Goal: Task Accomplishment & Management: Complete application form

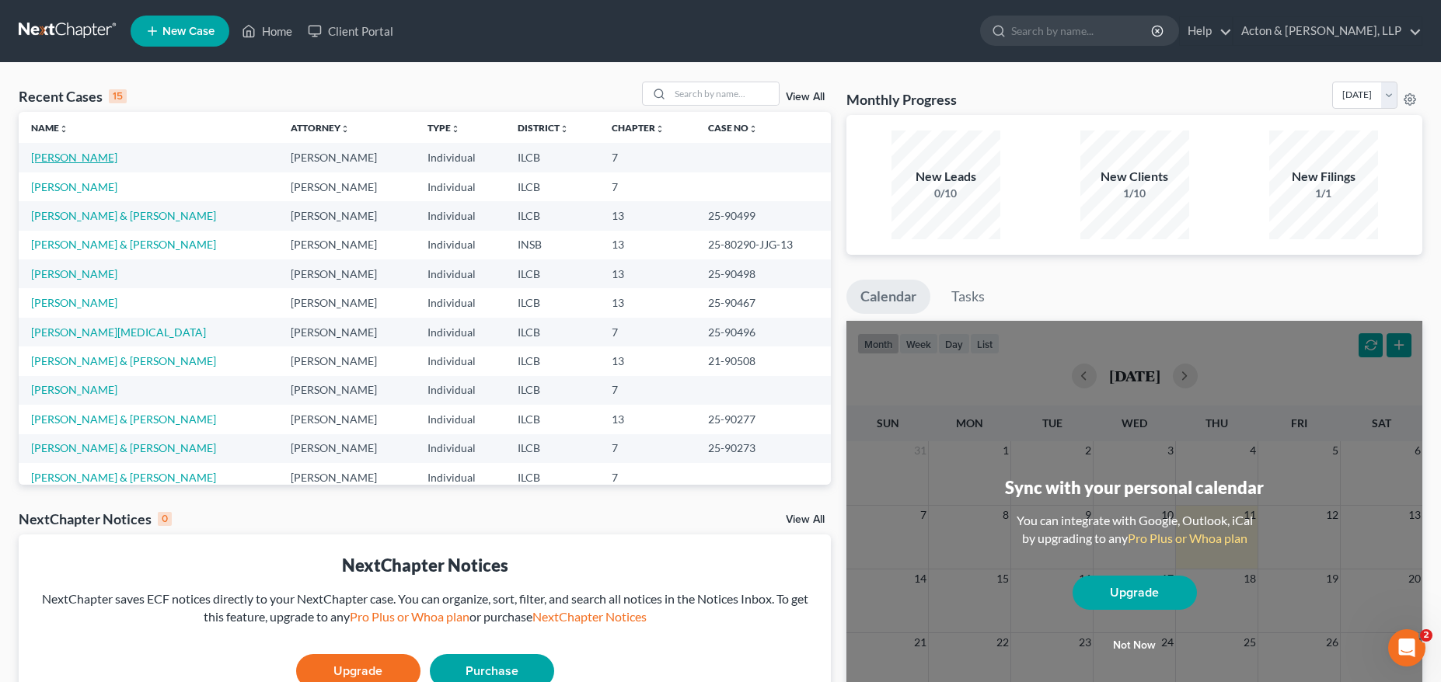
click at [89, 151] on link "[PERSON_NAME]" at bounding box center [74, 157] width 86 height 13
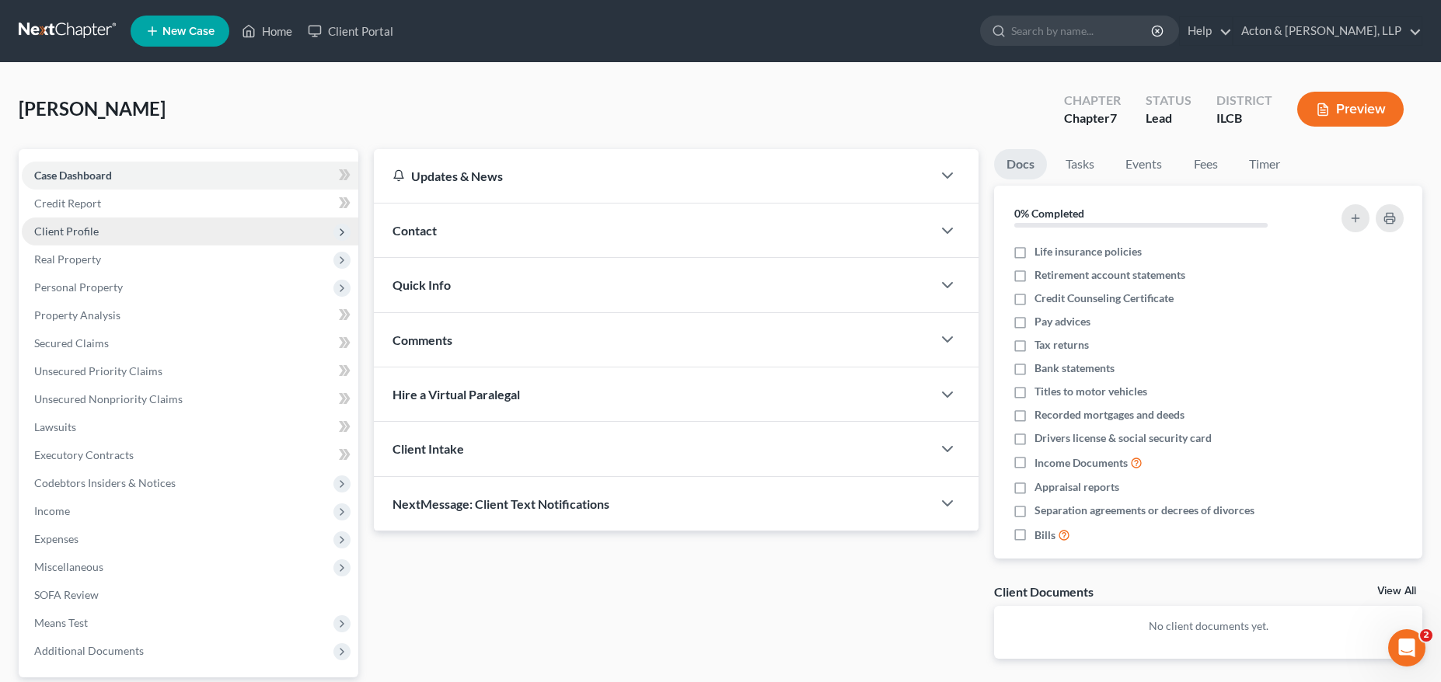
click at [92, 234] on span "Client Profile" at bounding box center [66, 231] width 65 height 13
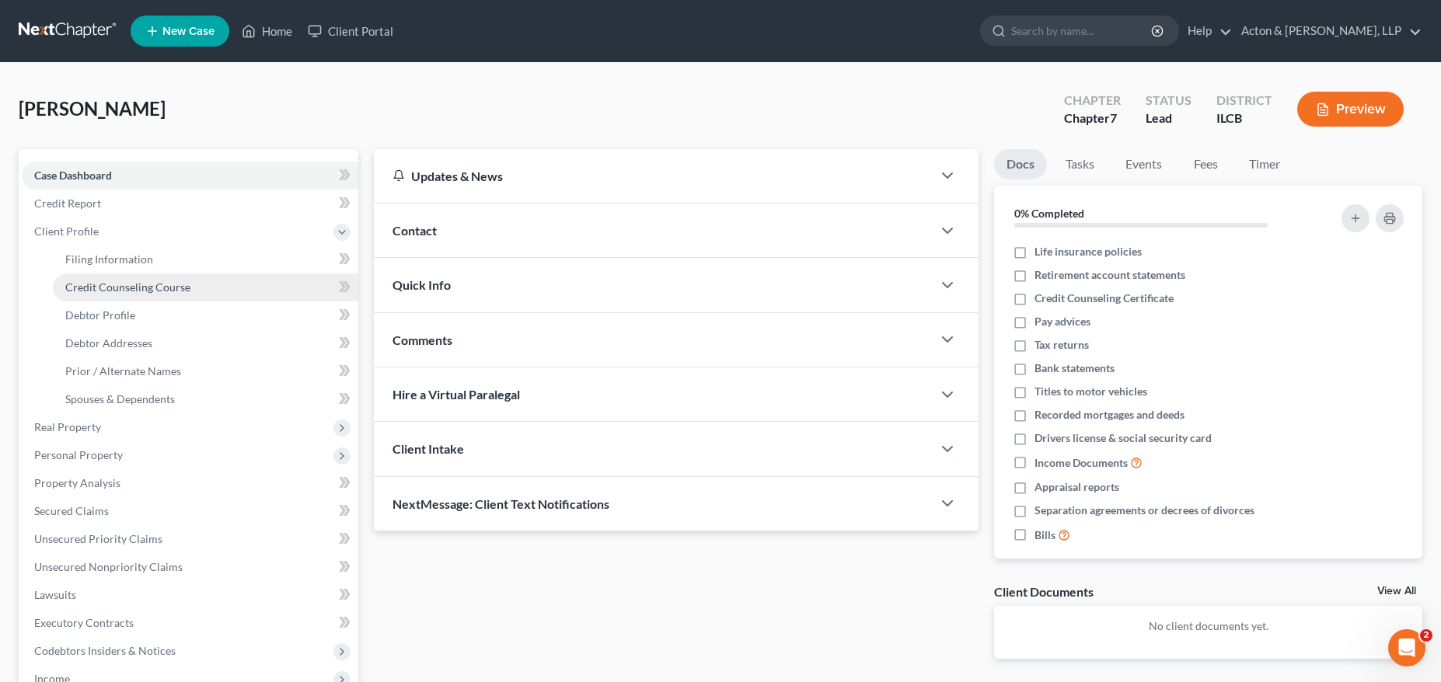
click at [134, 288] on span "Credit Counseling Course" at bounding box center [127, 287] width 125 height 13
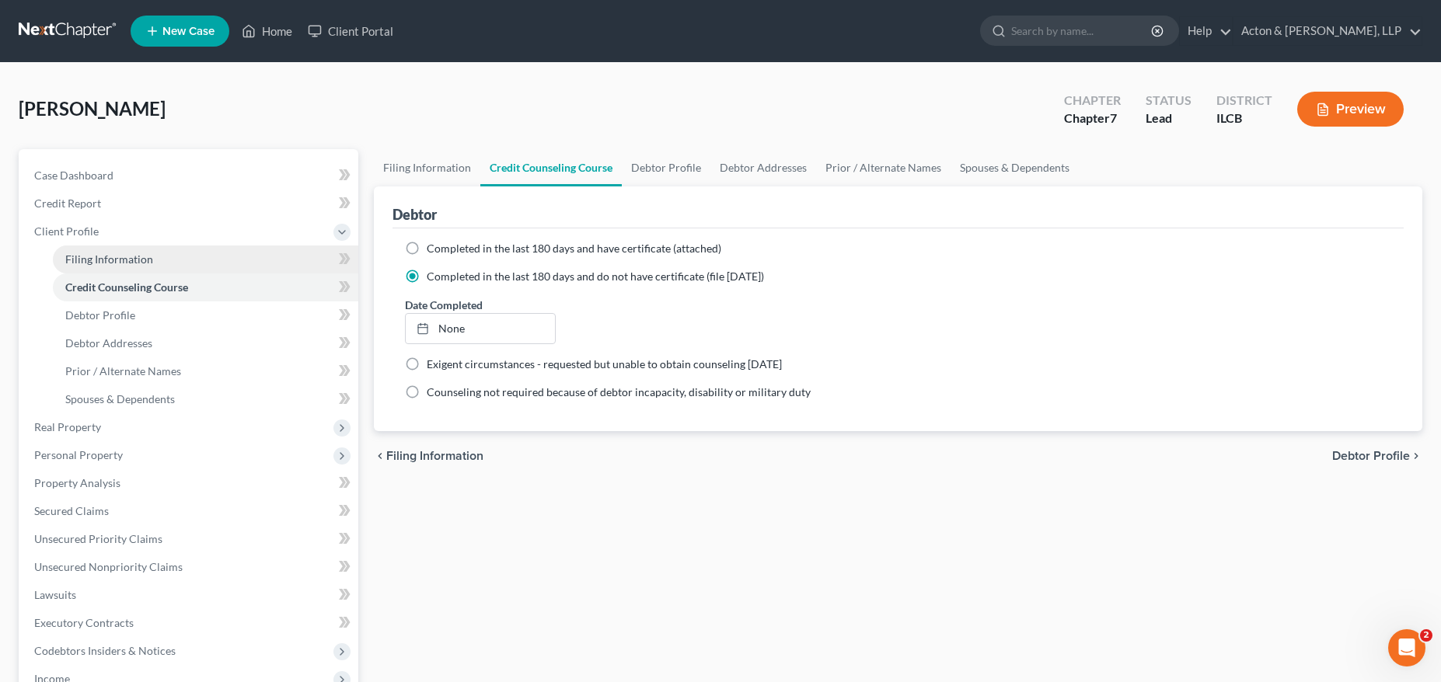
click at [134, 264] on span "Filing Information" at bounding box center [109, 259] width 88 height 13
select select "1"
select select "0"
select select "14"
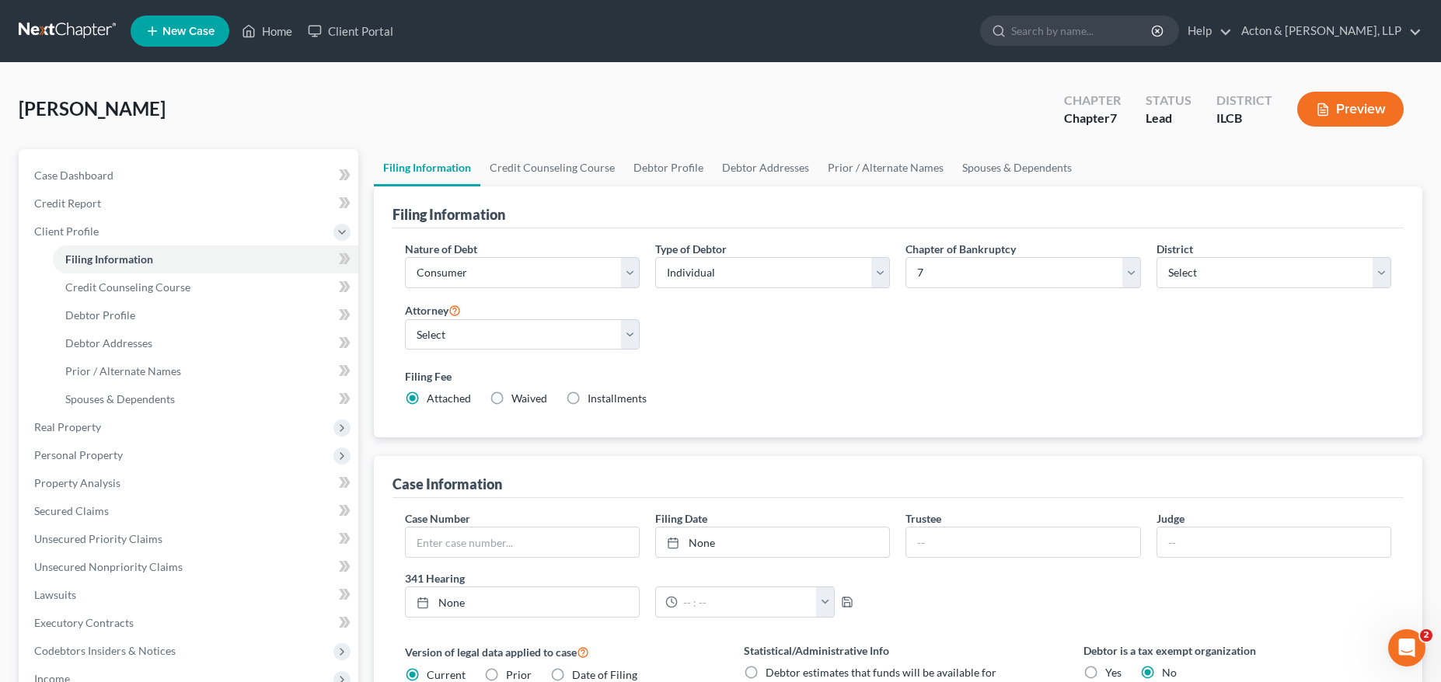
click at [72, 30] on link at bounding box center [68, 31] width 99 height 28
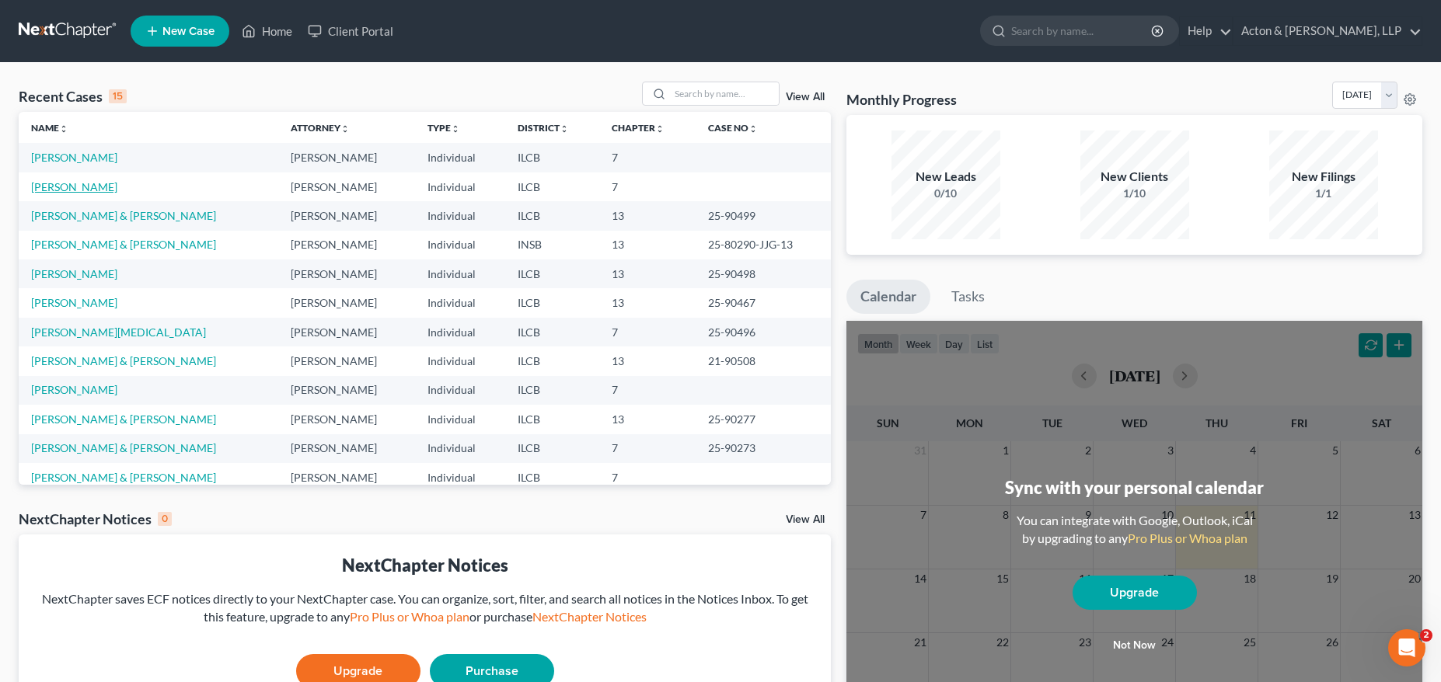
click at [90, 192] on link "[PERSON_NAME]" at bounding box center [74, 186] width 86 height 13
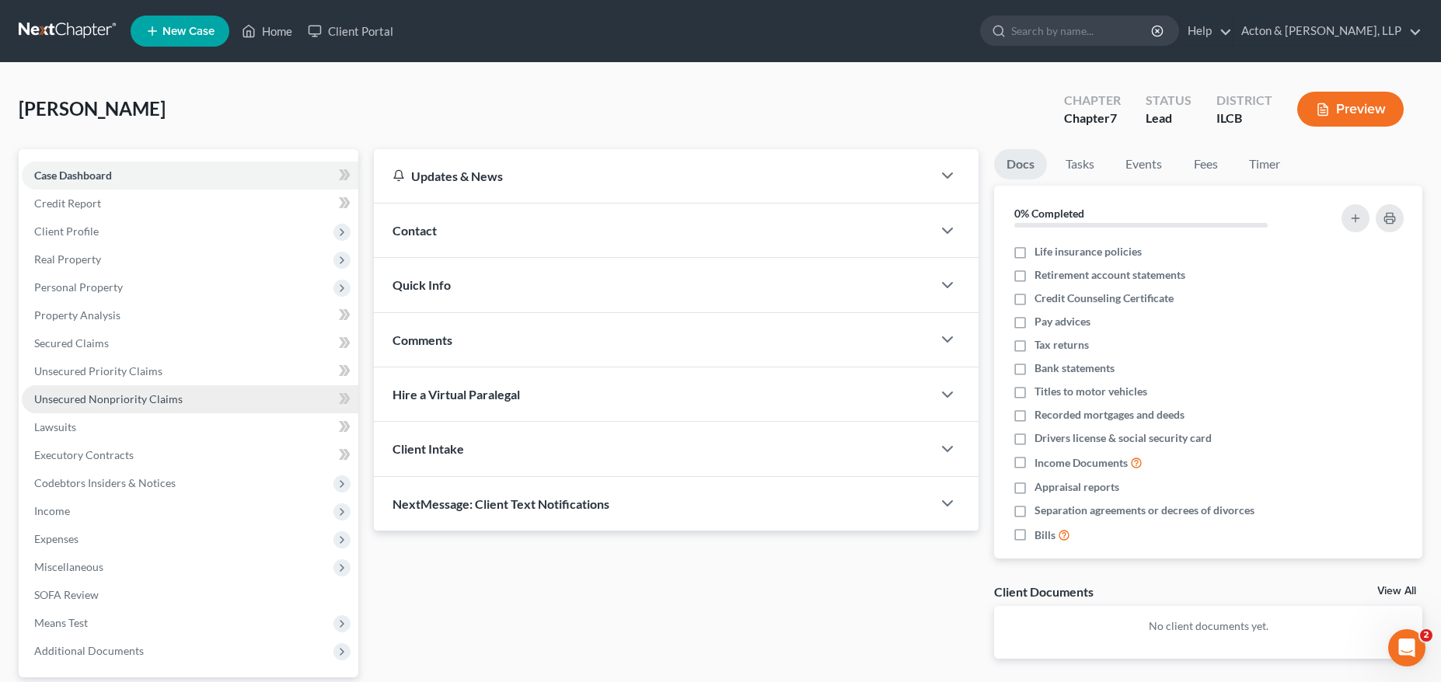
click at [128, 395] on span "Unsecured Nonpriority Claims" at bounding box center [108, 398] width 148 height 13
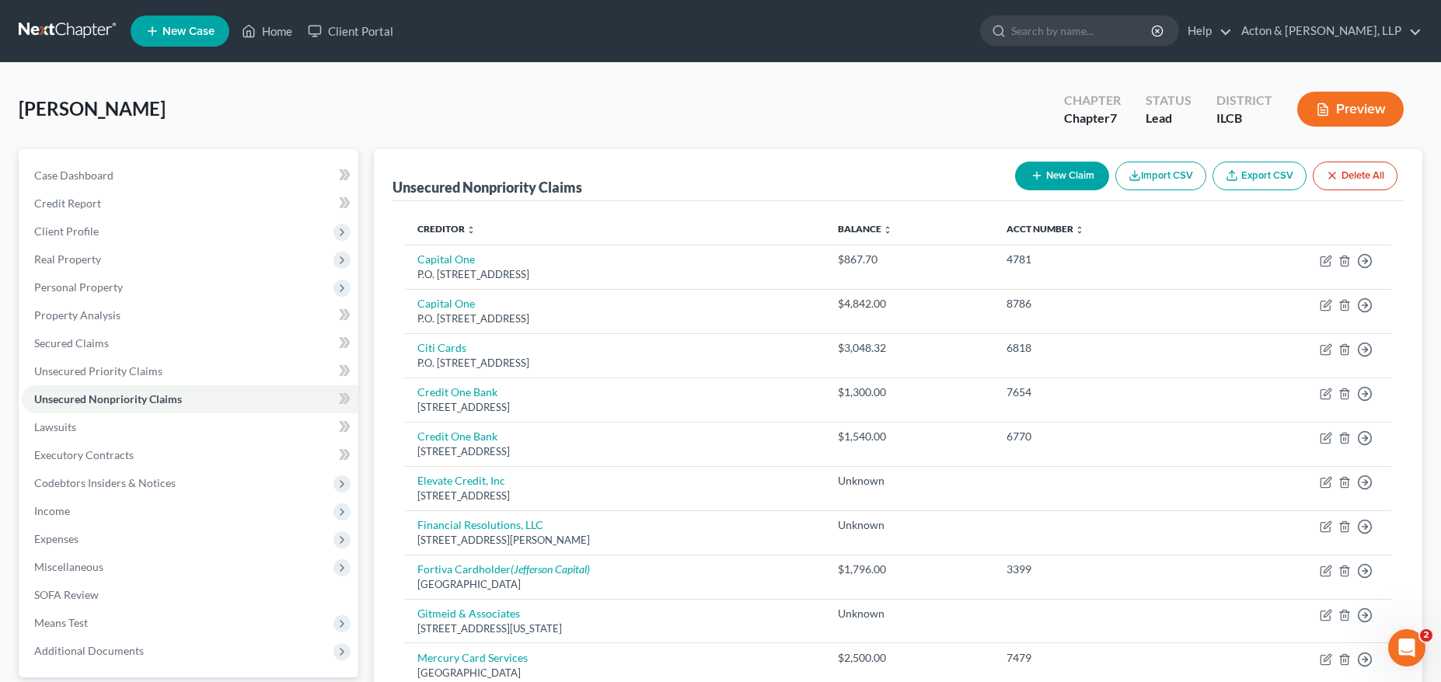
click at [50, 21] on link at bounding box center [68, 31] width 99 height 28
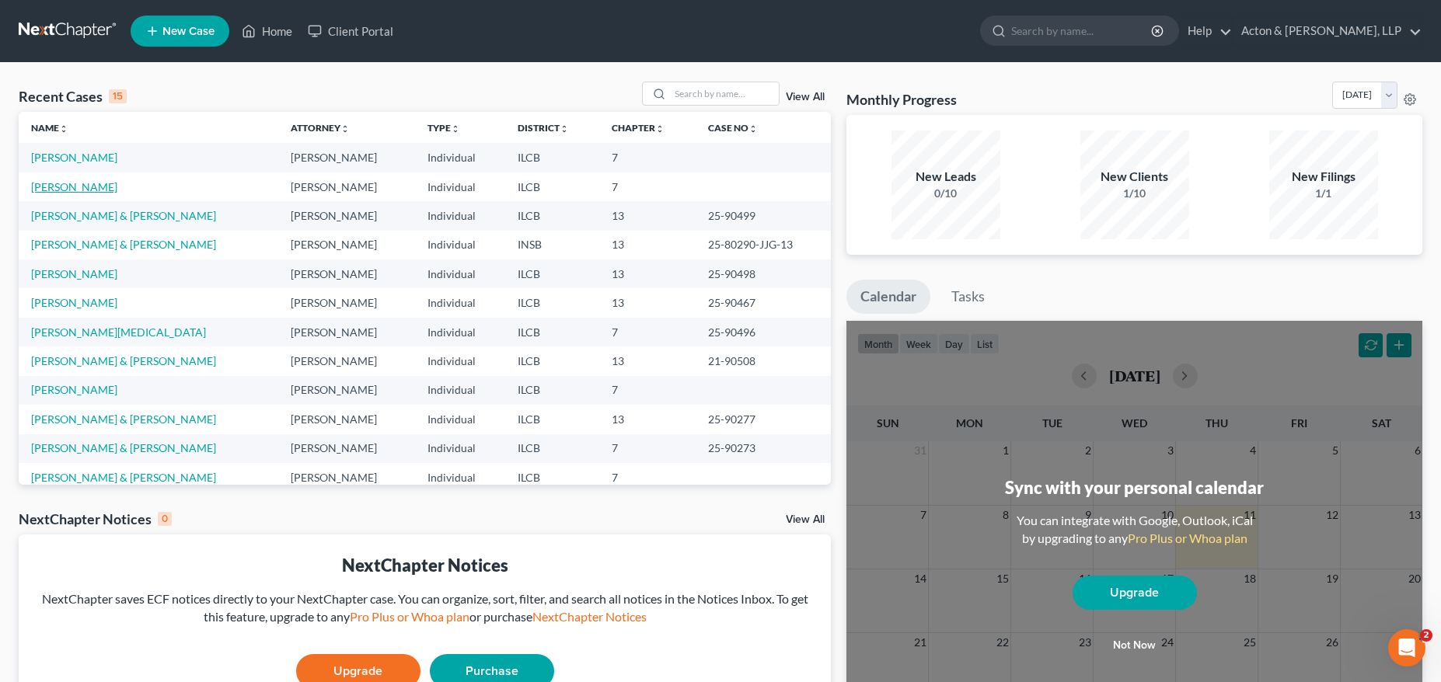
click at [78, 190] on link "[PERSON_NAME]" at bounding box center [74, 186] width 86 height 13
